Goal: Task Accomplishment & Management: Manage account settings

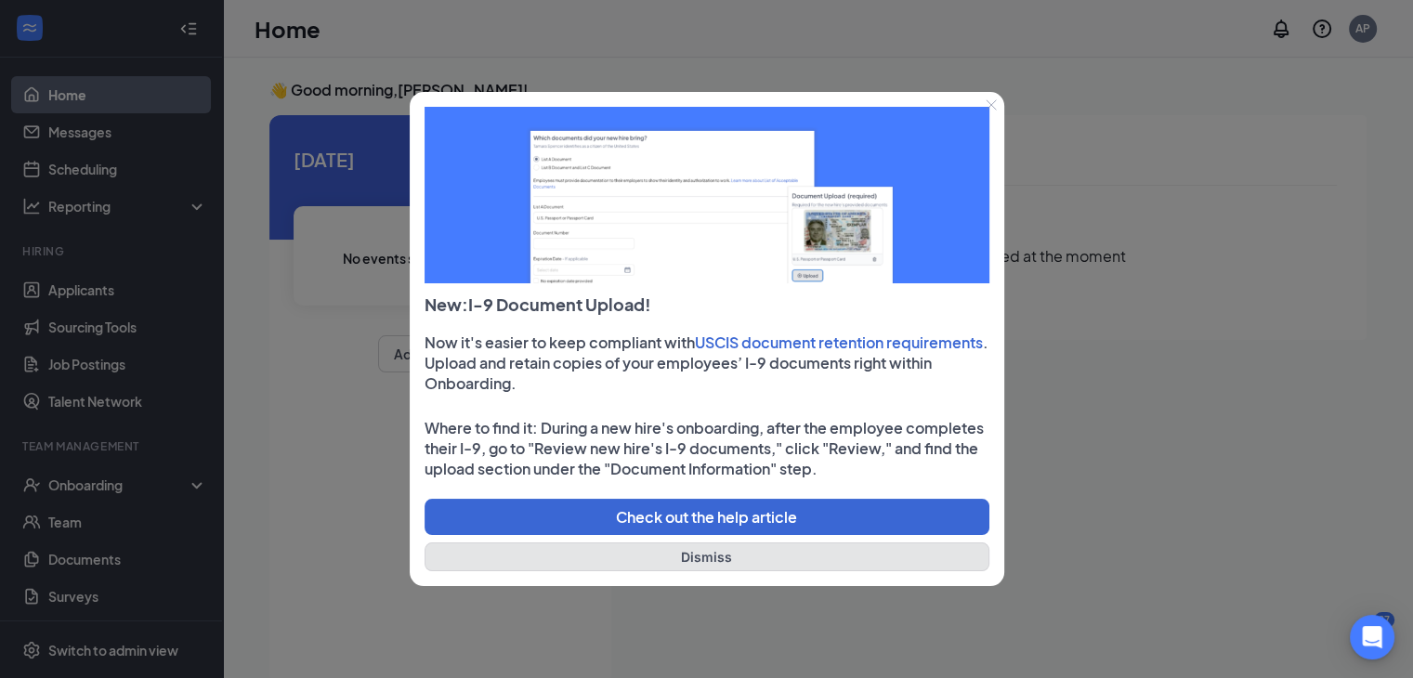
click at [754, 557] on button "Dismiss" at bounding box center [707, 557] width 565 height 29
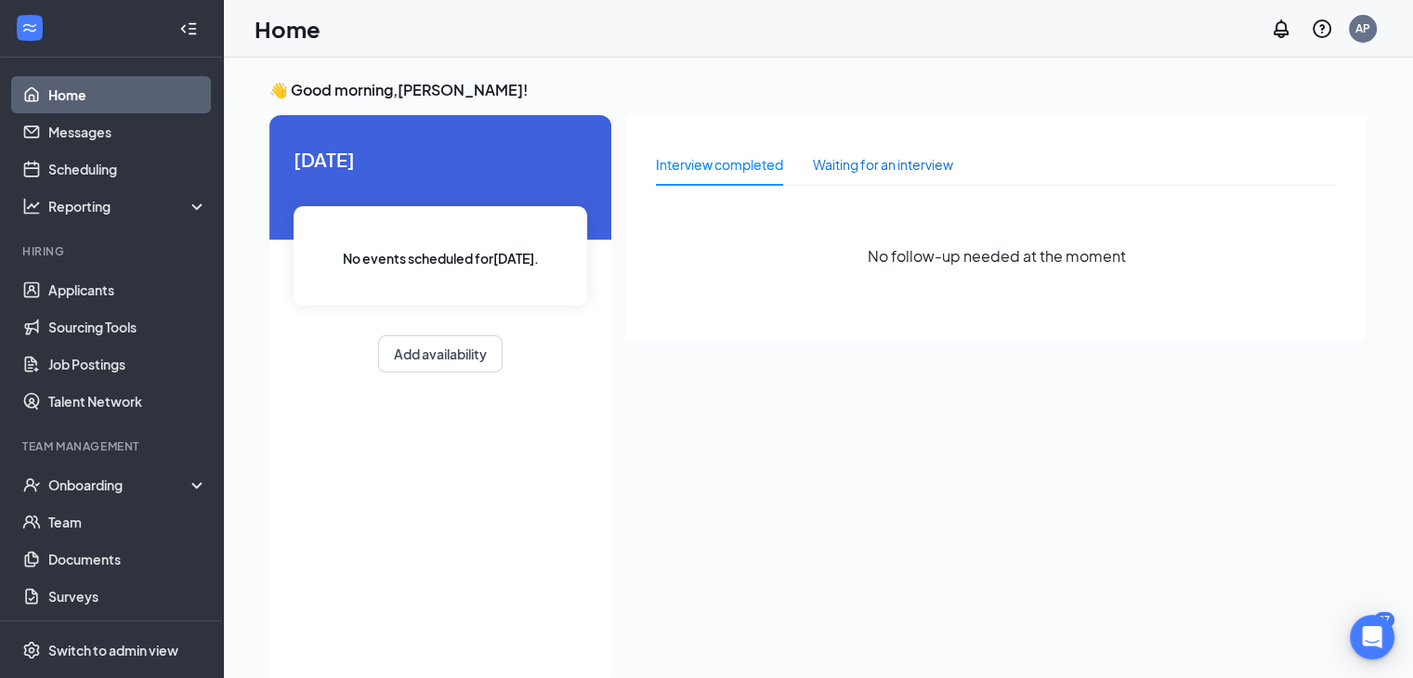
click at [834, 165] on div "Waiting for an interview" at bounding box center [883, 164] width 140 height 20
click at [665, 159] on div "Interview completed" at bounding box center [719, 164] width 127 height 20
click at [66, 290] on link "Applicants" at bounding box center [127, 289] width 159 height 37
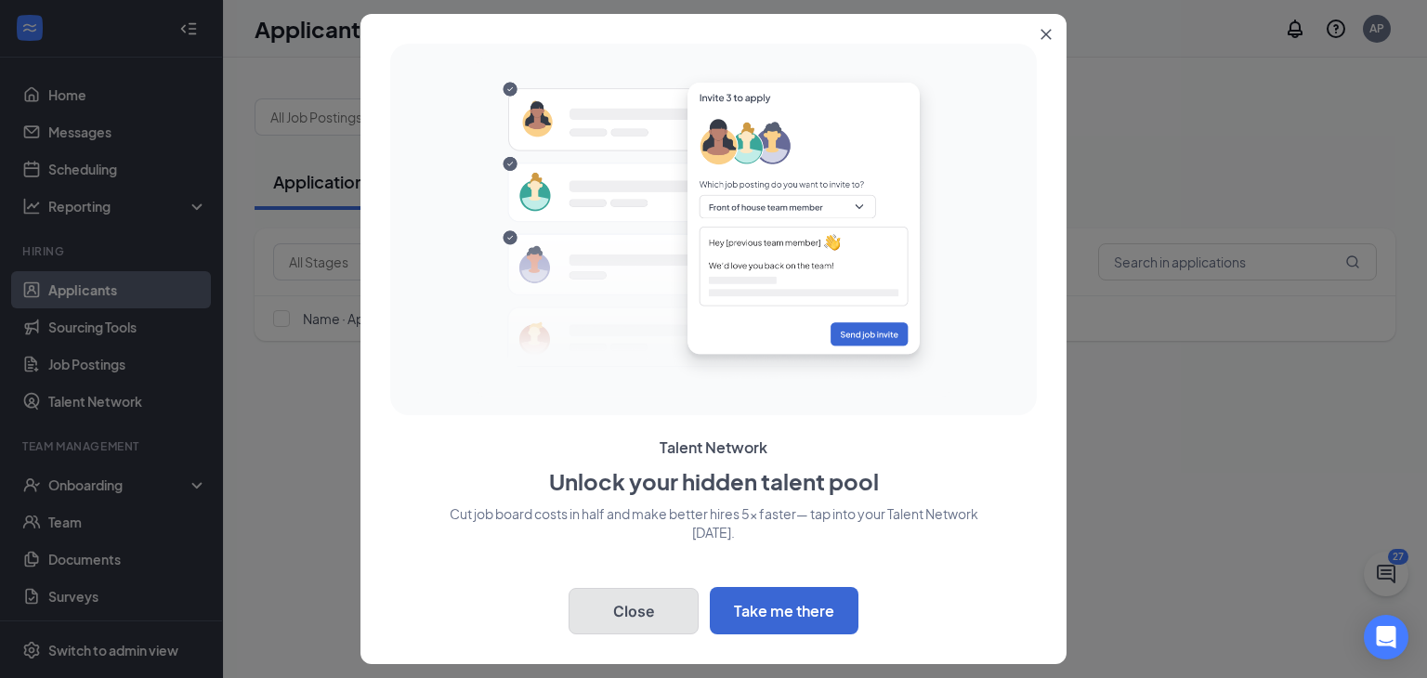
click at [606, 623] on button "Close" at bounding box center [634, 611] width 130 height 46
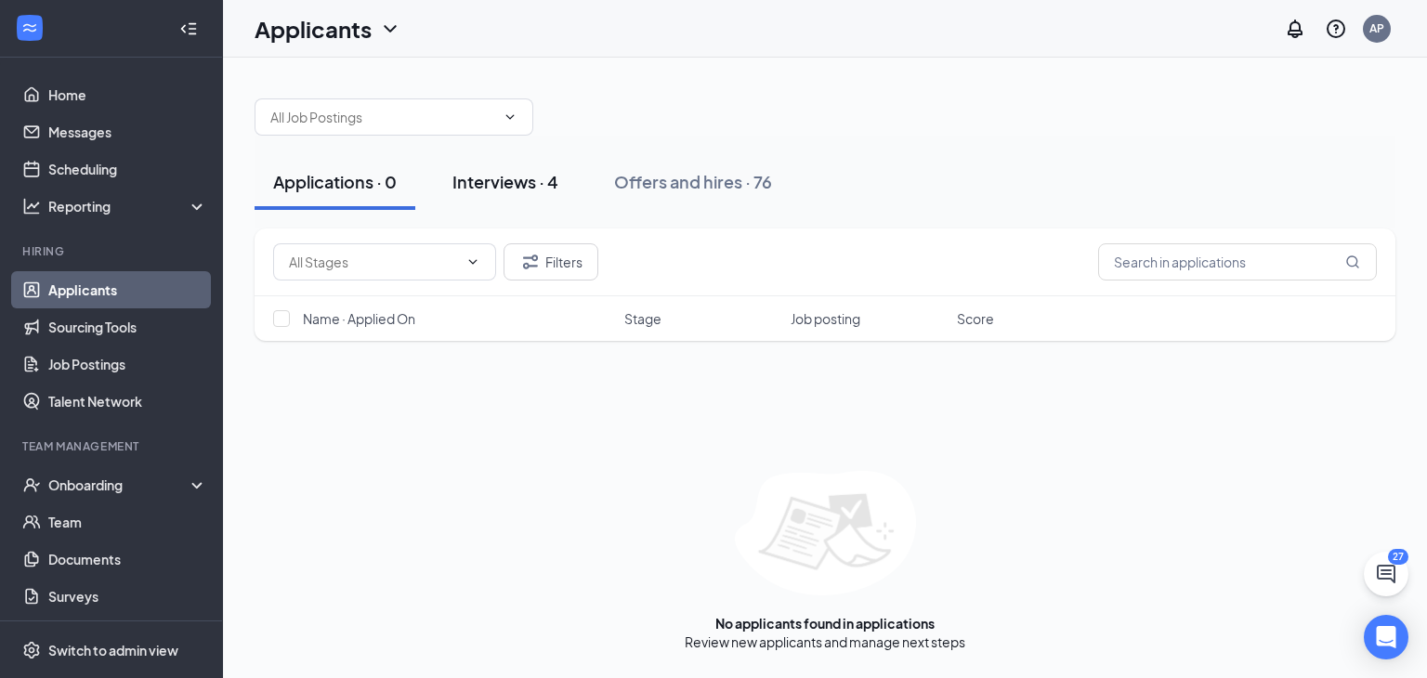
click at [518, 179] on div "Interviews · 4" at bounding box center [505, 181] width 106 height 23
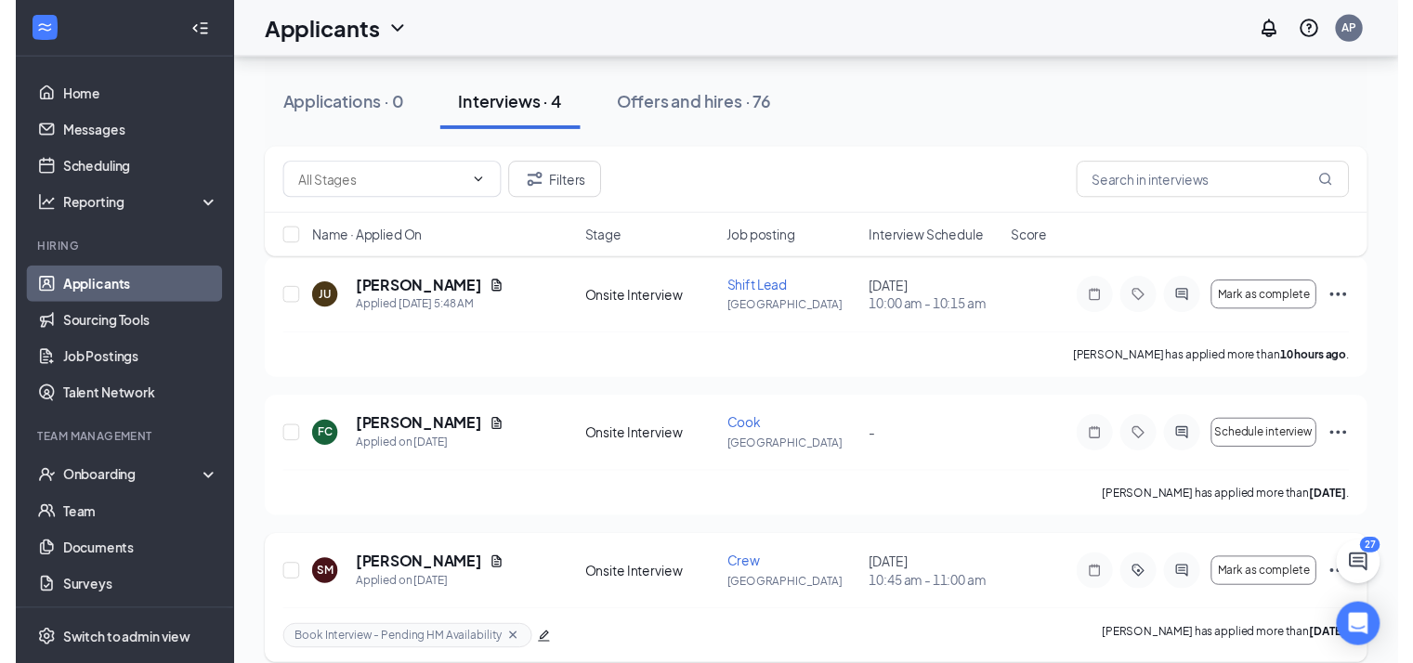
scroll to position [81, 0]
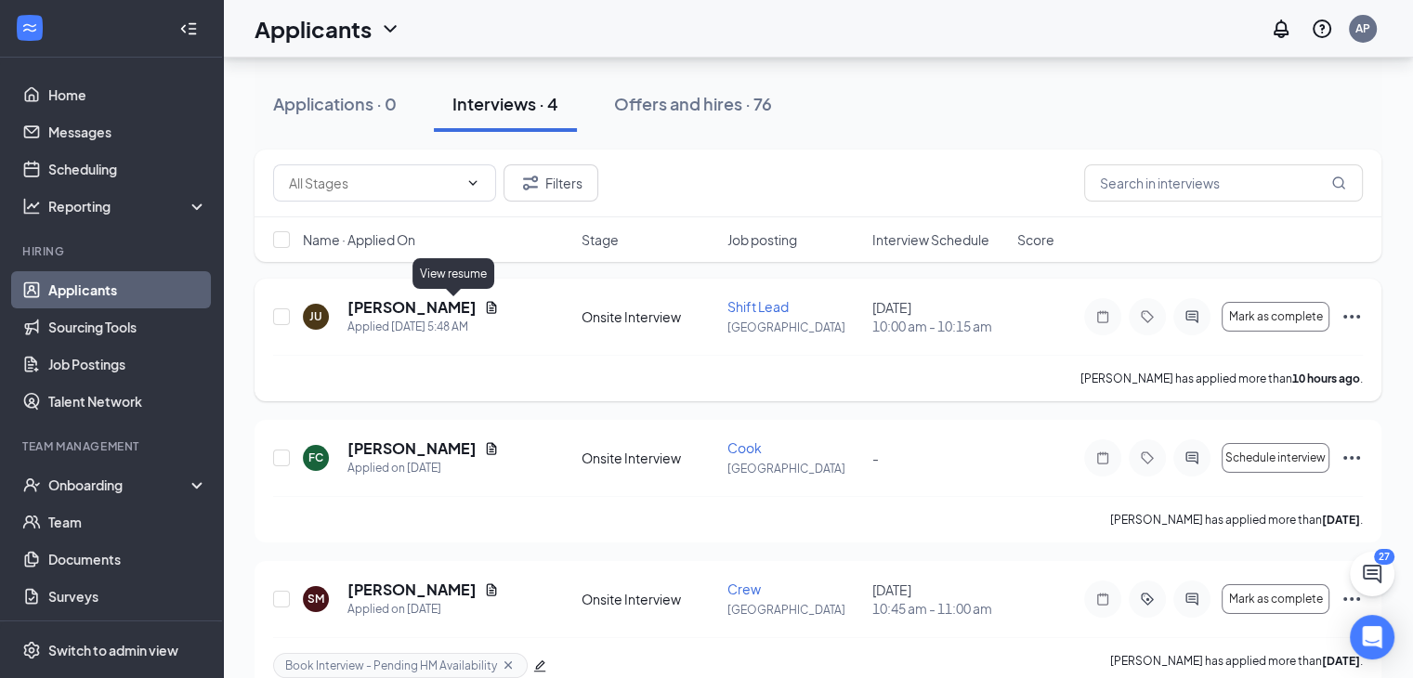
click at [484, 308] on icon "Document" at bounding box center [491, 307] width 15 height 15
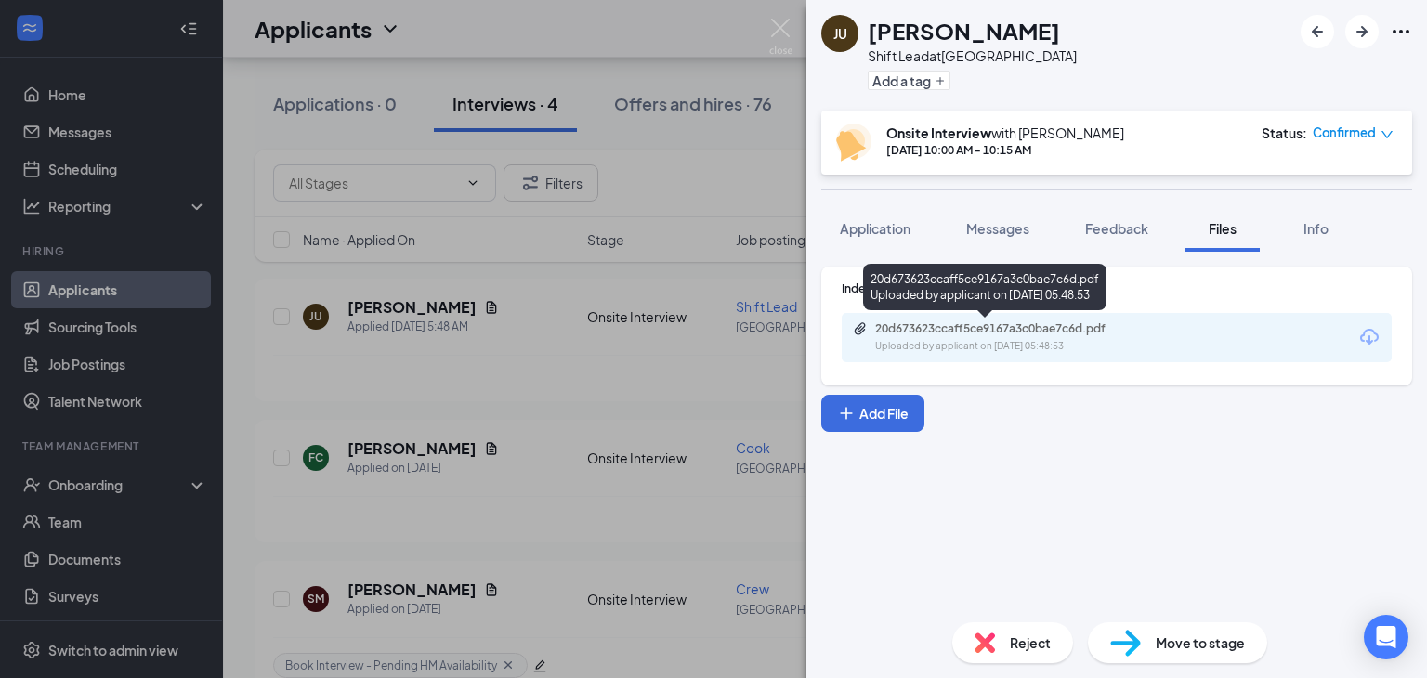
click at [1059, 317] on div "20d673623ccaff5ce9167a3c0bae7c6d.pdf Uploaded by applicant on [DATE] 05:48:53" at bounding box center [984, 291] width 243 height 54
click at [1078, 330] on div "20d673623ccaff5ce9167a3c0bae7c6d.pdf" at bounding box center [1005, 328] width 260 height 15
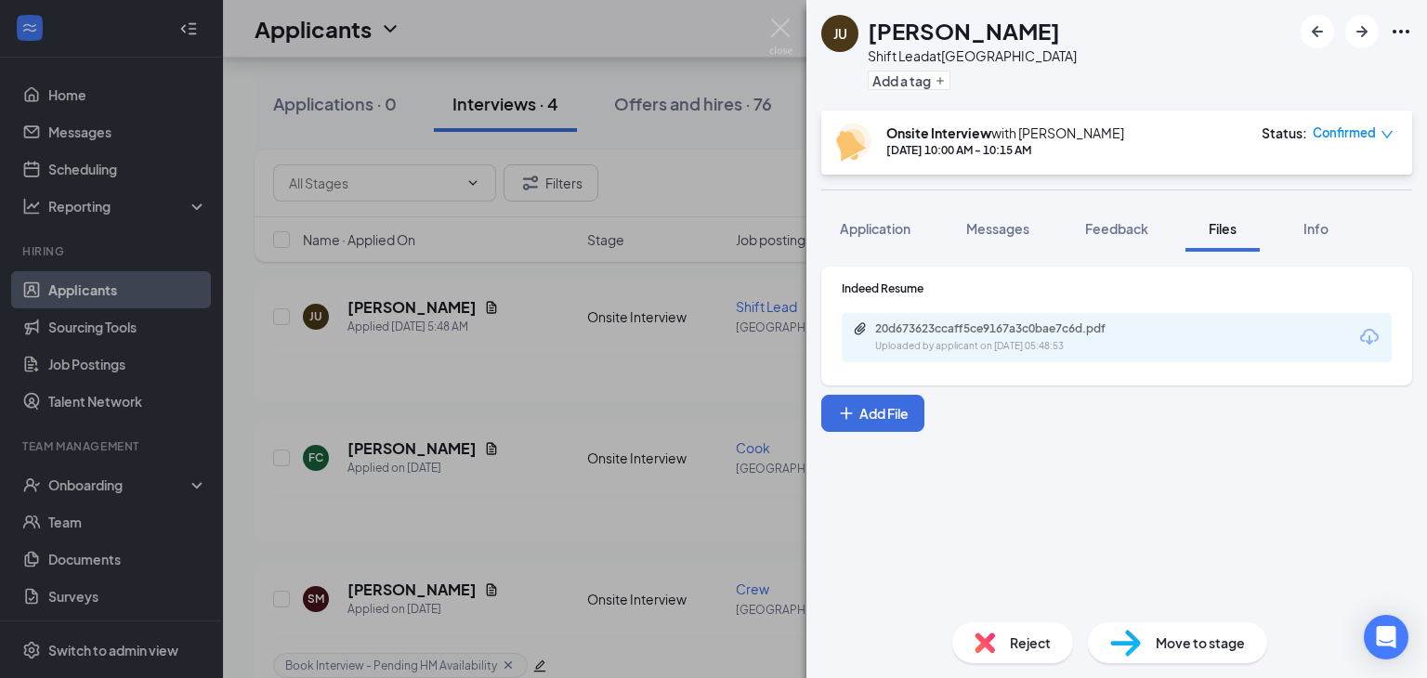
click at [703, 170] on div "JU [PERSON_NAME] Shift Lead at [GEOGRAPHIC_DATA] Add a tag Onsite Interview wit…" at bounding box center [713, 339] width 1427 height 678
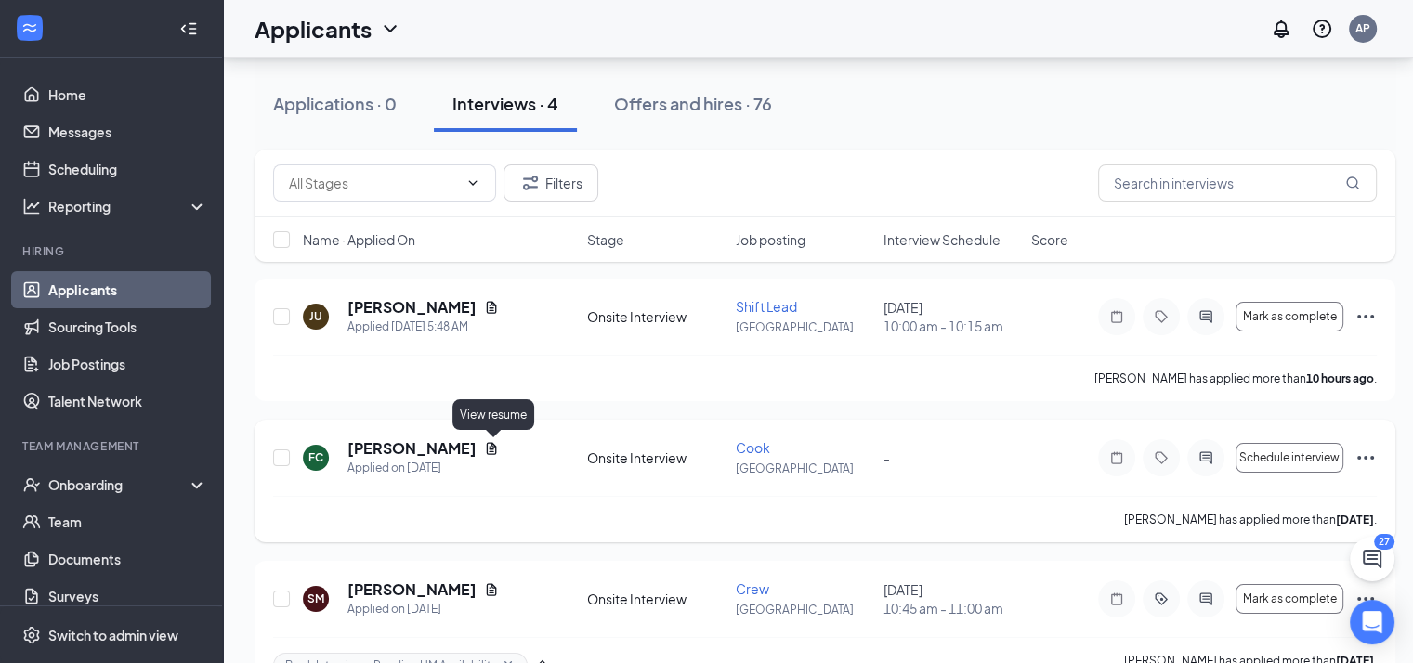
click at [494, 447] on icon "Document" at bounding box center [491, 448] width 15 height 15
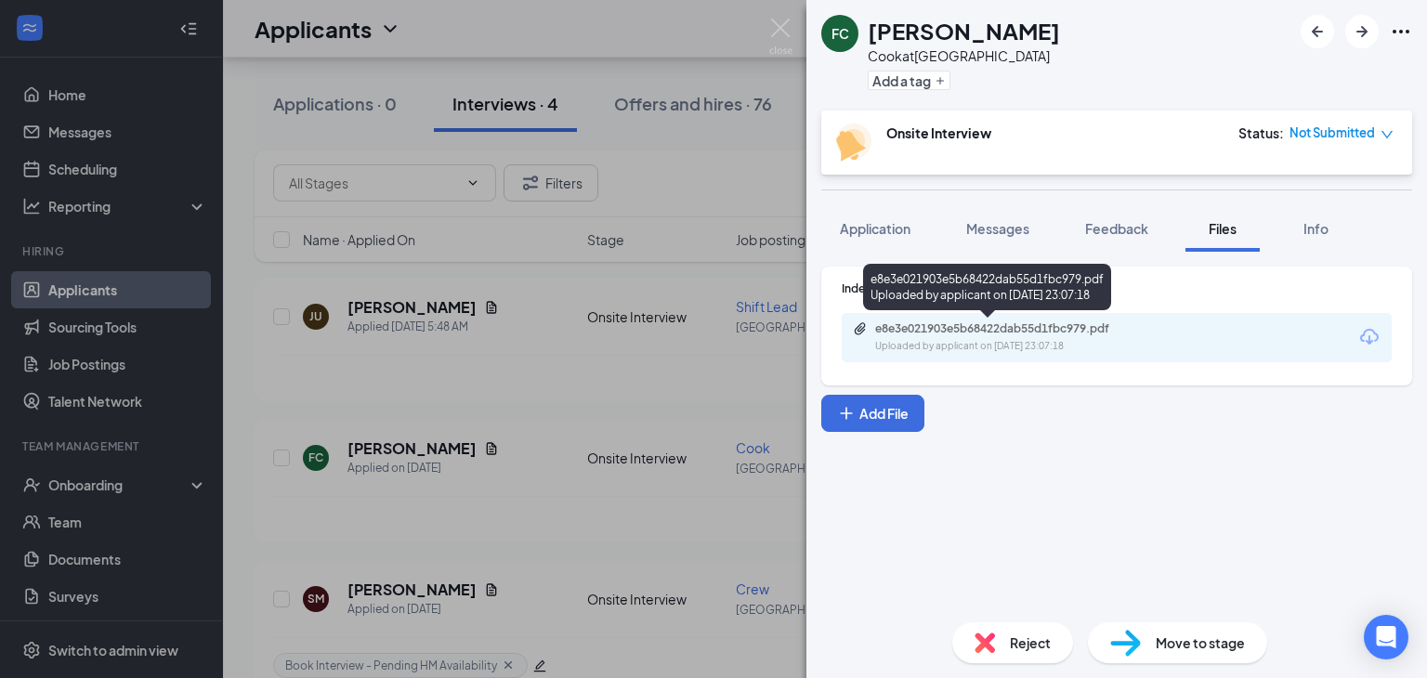
click at [944, 342] on div "Uploaded by applicant on [DATE] 23:07:18" at bounding box center [1014, 346] width 279 height 15
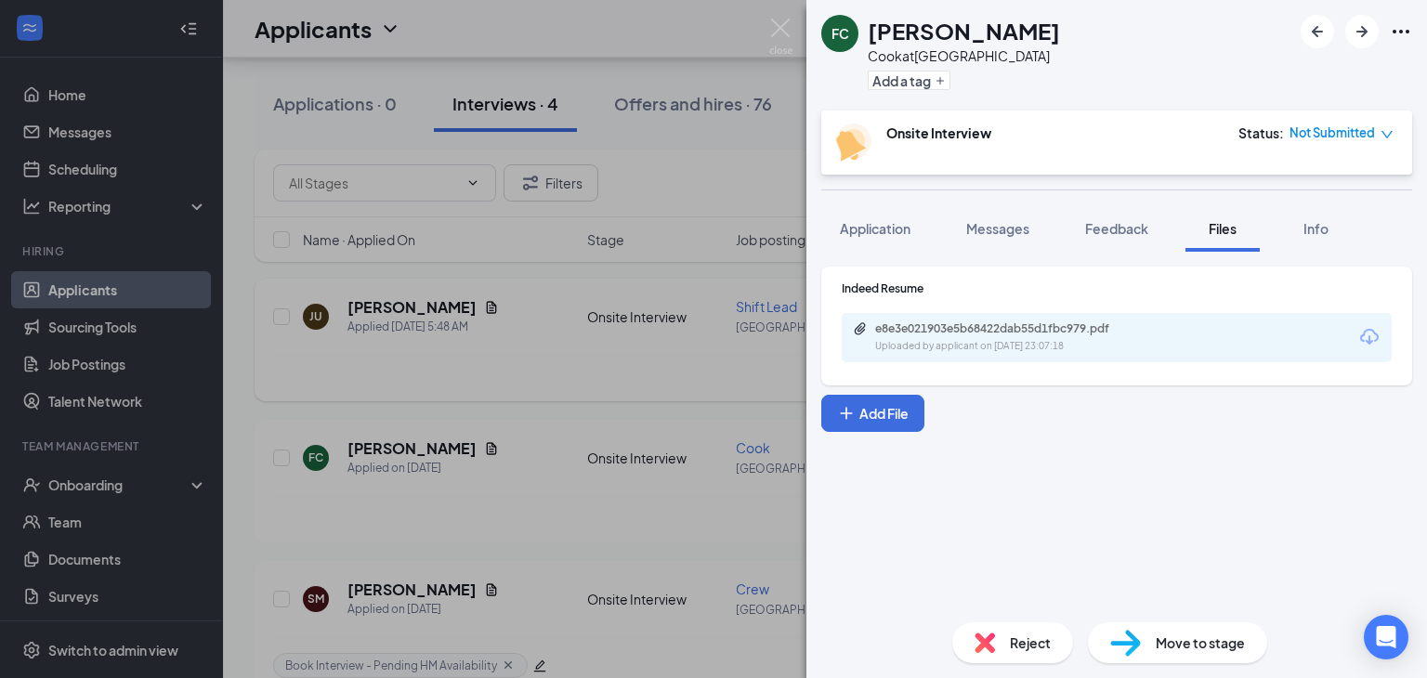
click at [643, 375] on div "FC [PERSON_NAME] at [GEOGRAPHIC_DATA] Add a tag Onsite Interview Status : Not S…" at bounding box center [713, 339] width 1427 height 678
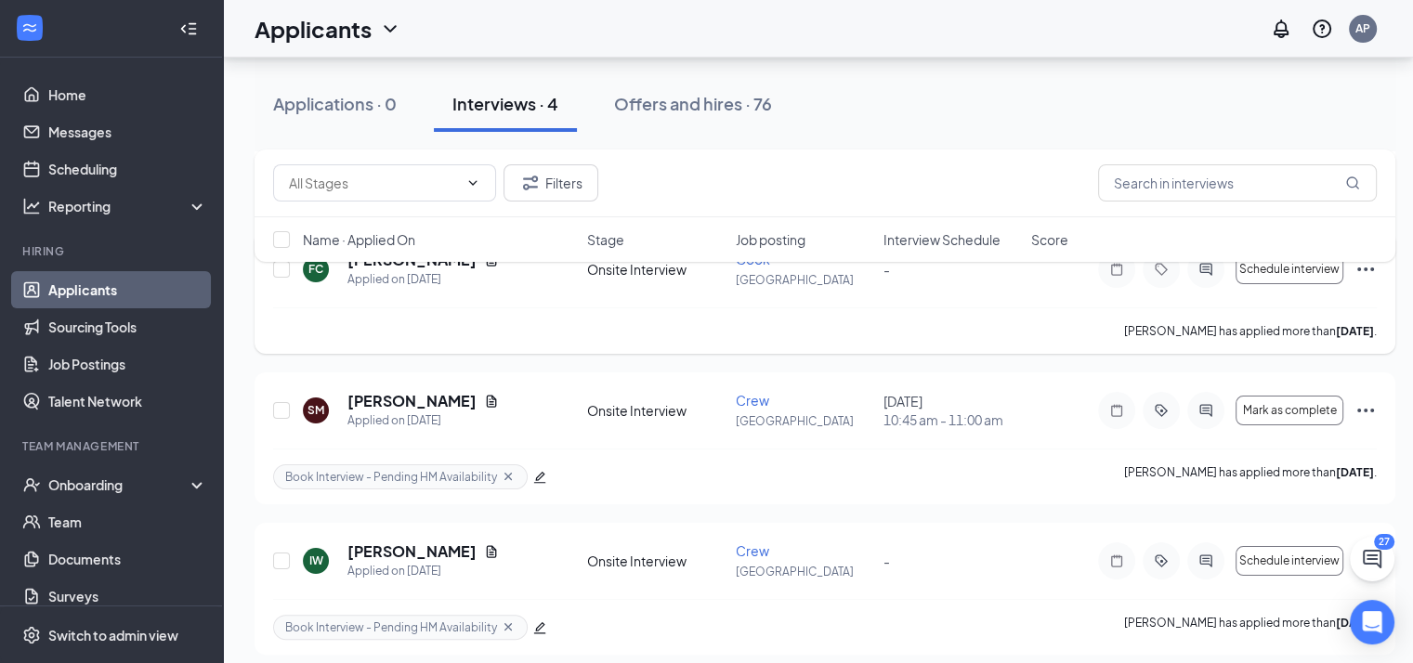
scroll to position [281, 0]
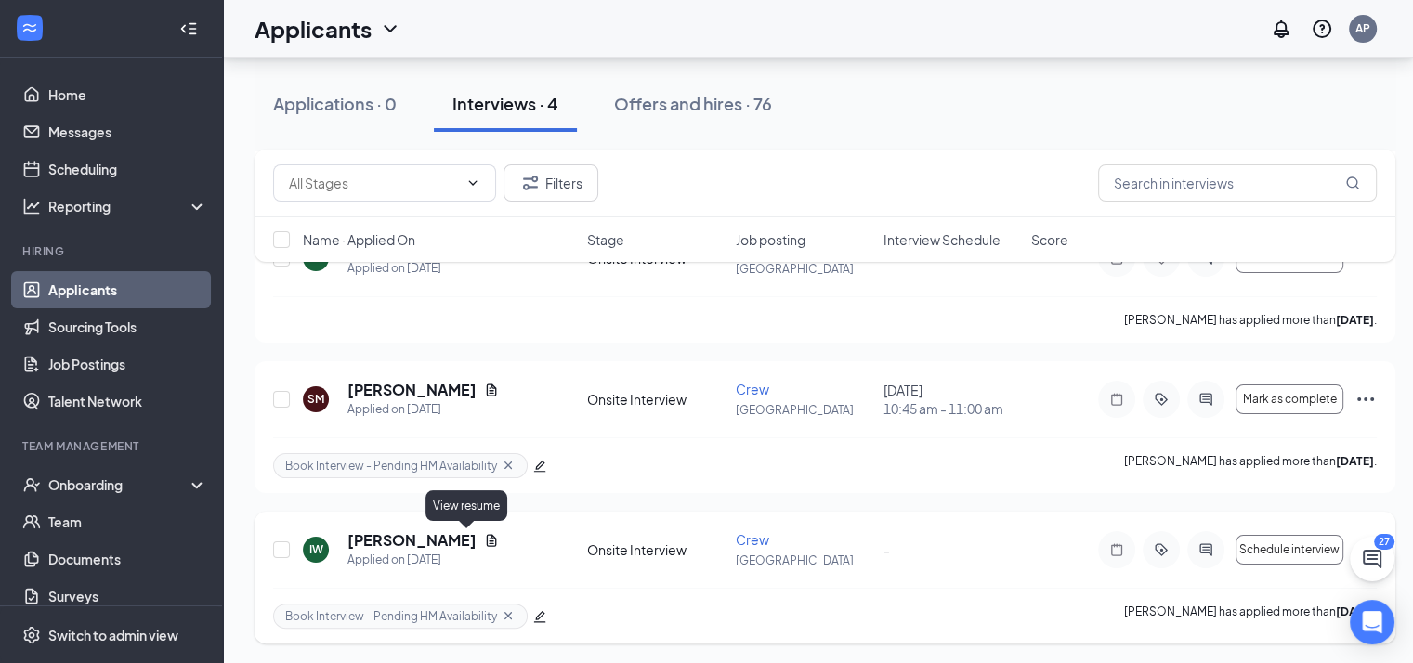
click at [487, 534] on icon "Document" at bounding box center [492, 540] width 10 height 12
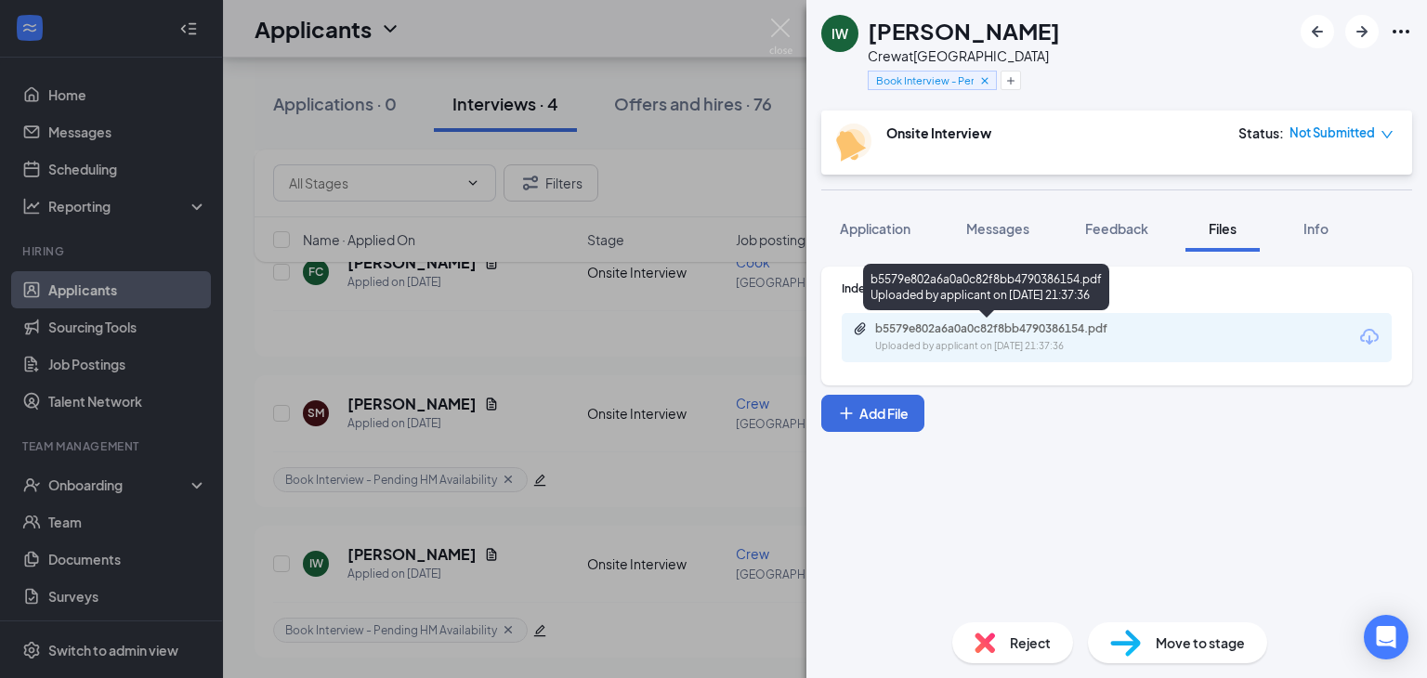
click at [984, 334] on div "b5579e802a6a0a0c82f8bb4790386154.pdf" at bounding box center [1005, 328] width 260 height 15
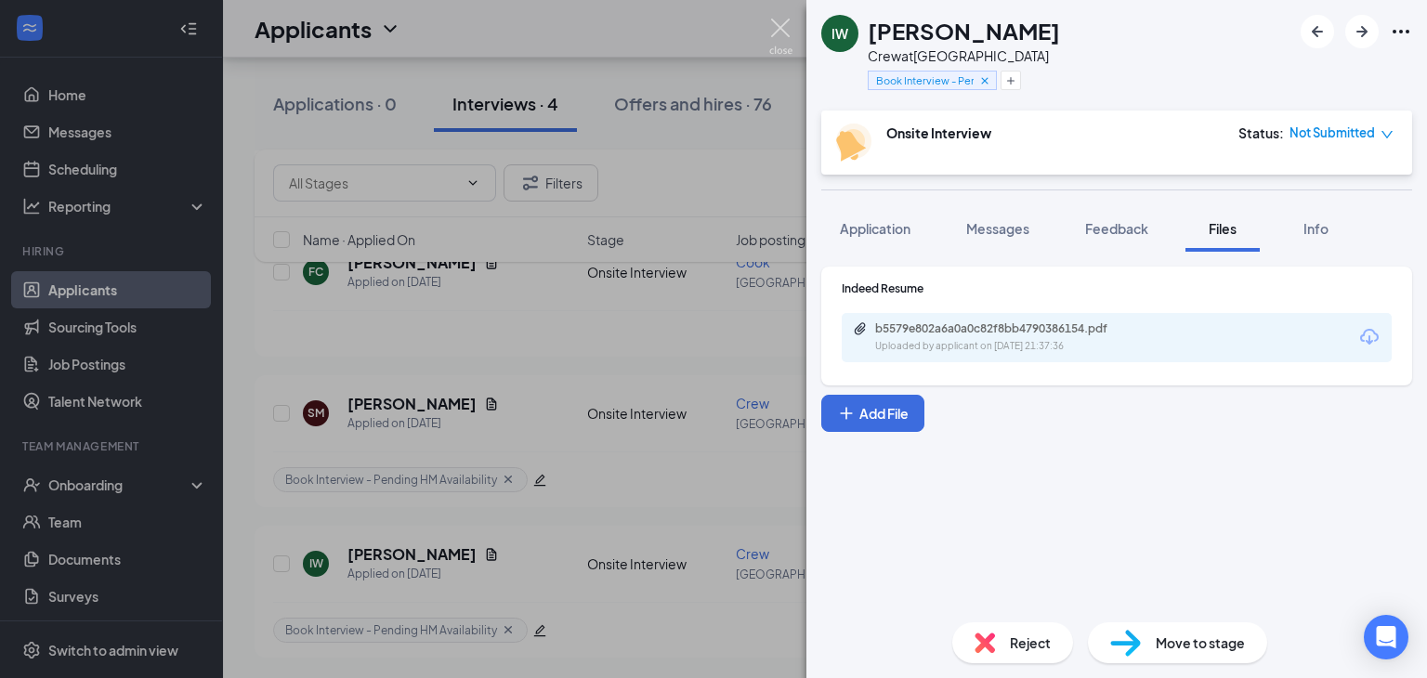
click at [786, 31] on img at bounding box center [780, 37] width 23 height 36
